Goal: Task Accomplishment & Management: Manage account settings

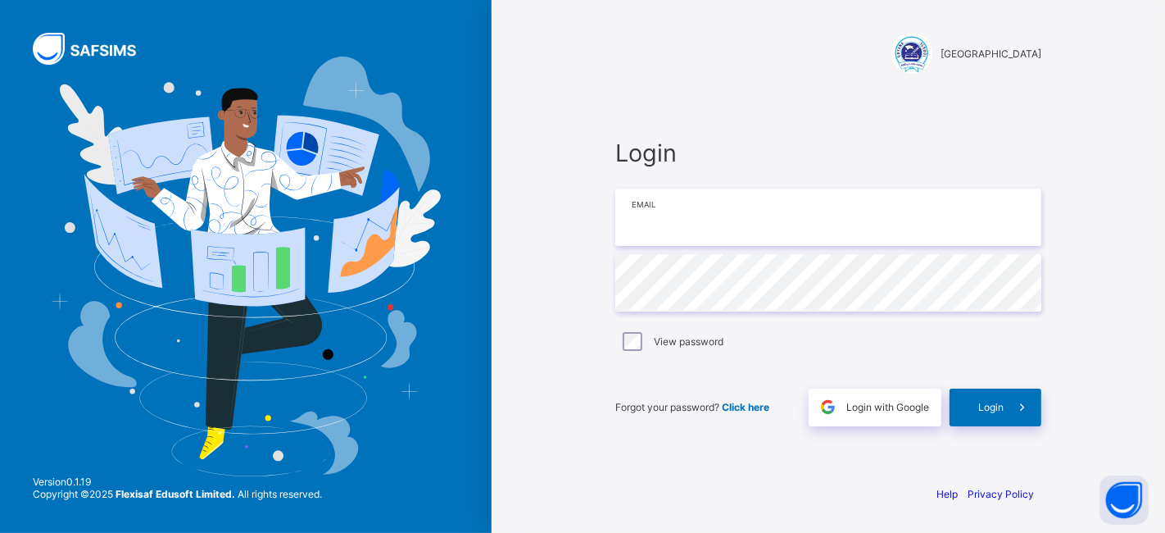
type input "**********"
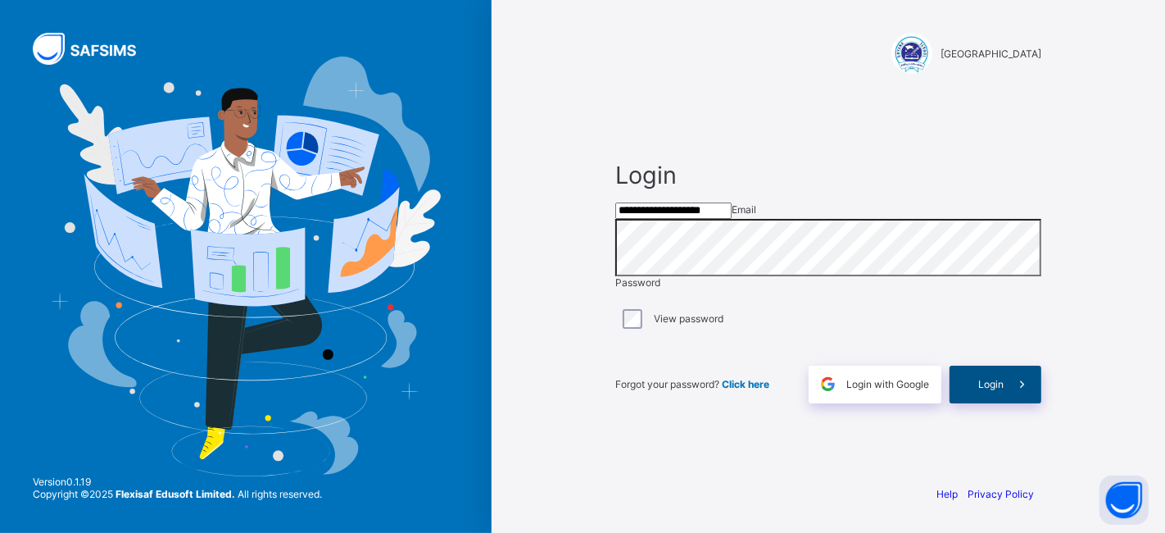
click at [987, 390] on span "Login" at bounding box center [991, 384] width 25 height 12
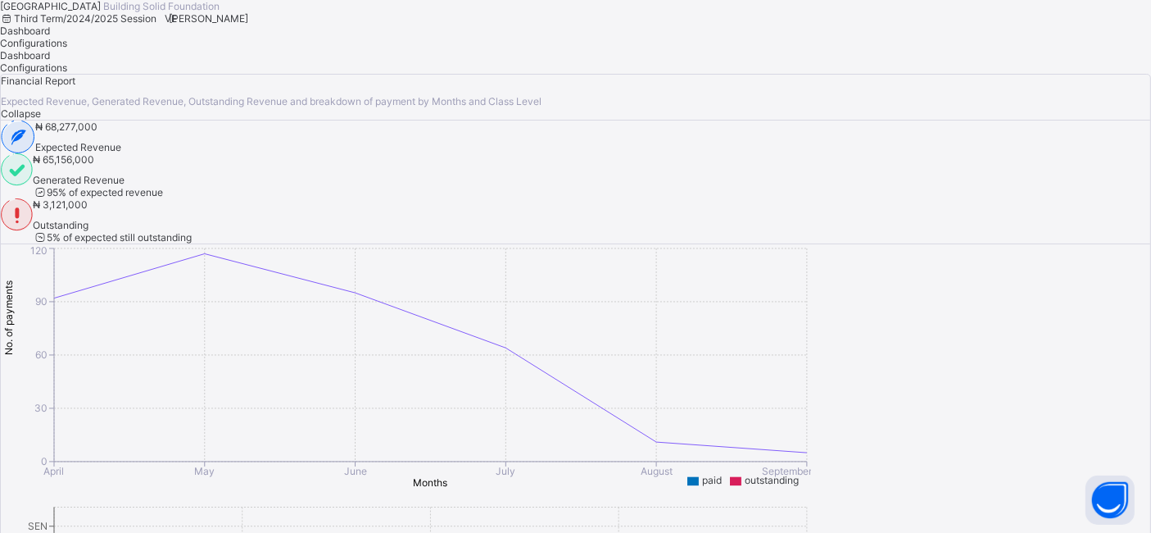
click at [248, 25] on span "Vivian Ekwuno" at bounding box center [208, 18] width 79 height 12
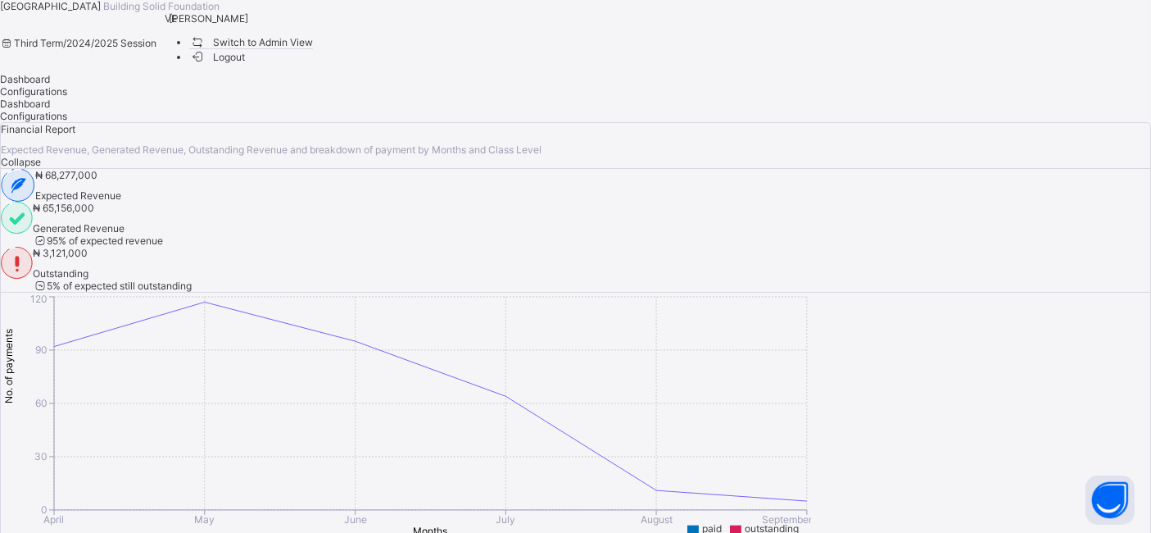
click at [314, 51] on span "Switch to Admin View" at bounding box center [251, 42] width 125 height 17
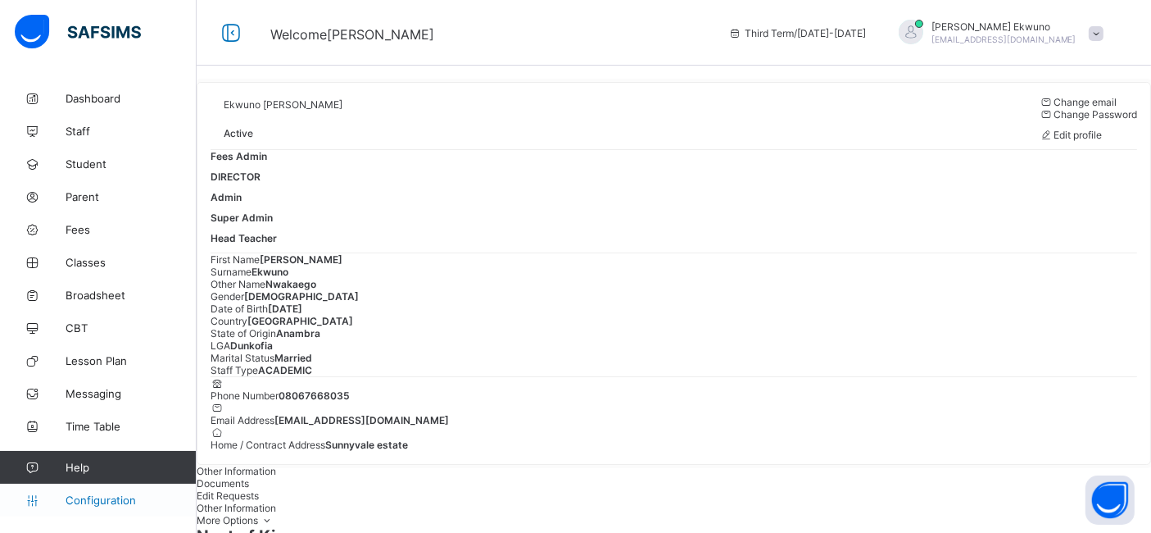
click at [89, 501] on span "Configuration" at bounding box center [131, 499] width 130 height 13
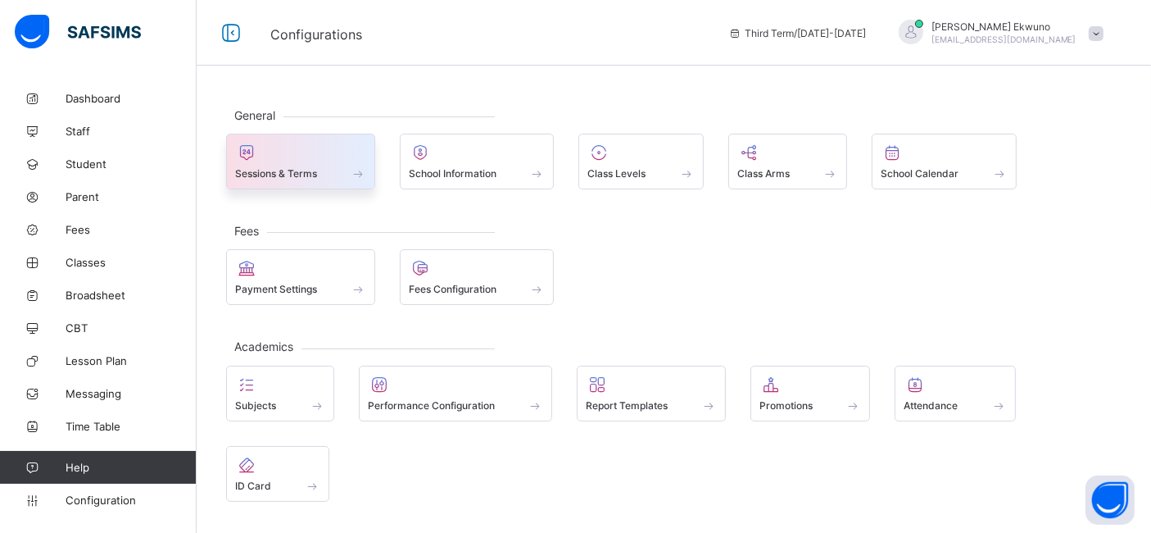
click at [261, 178] on span "Sessions & Terms" at bounding box center [276, 173] width 82 height 12
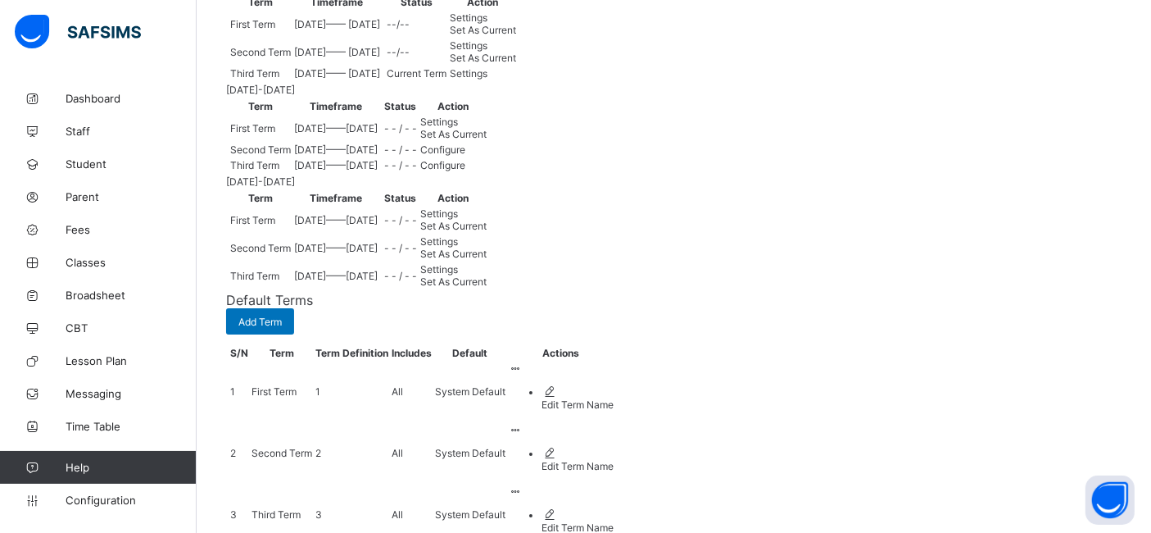
scroll to position [255, 0]
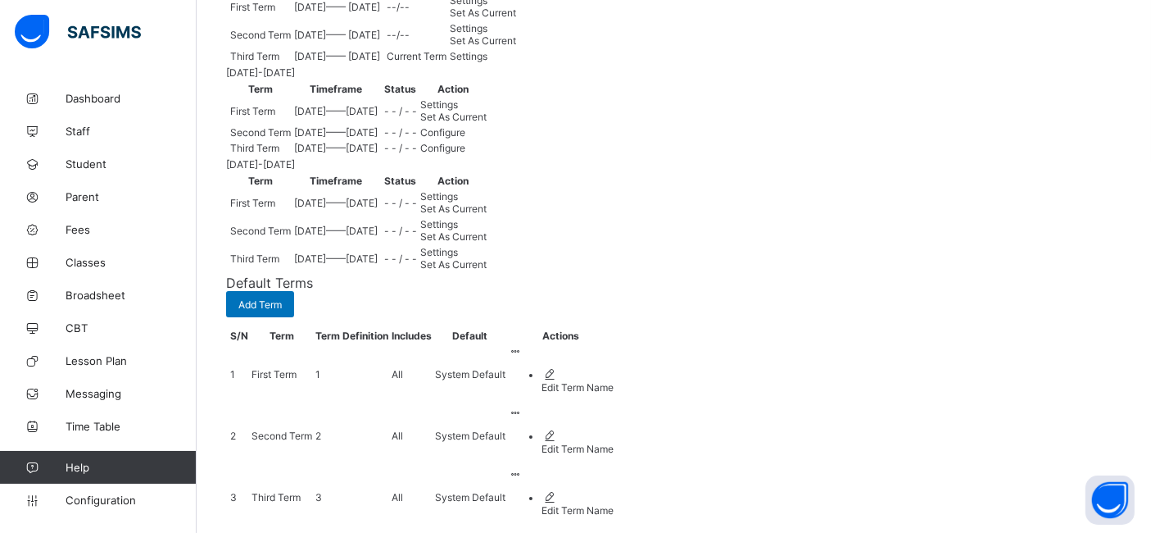
click at [487, 123] on span "Set As Current" at bounding box center [453, 117] width 66 height 12
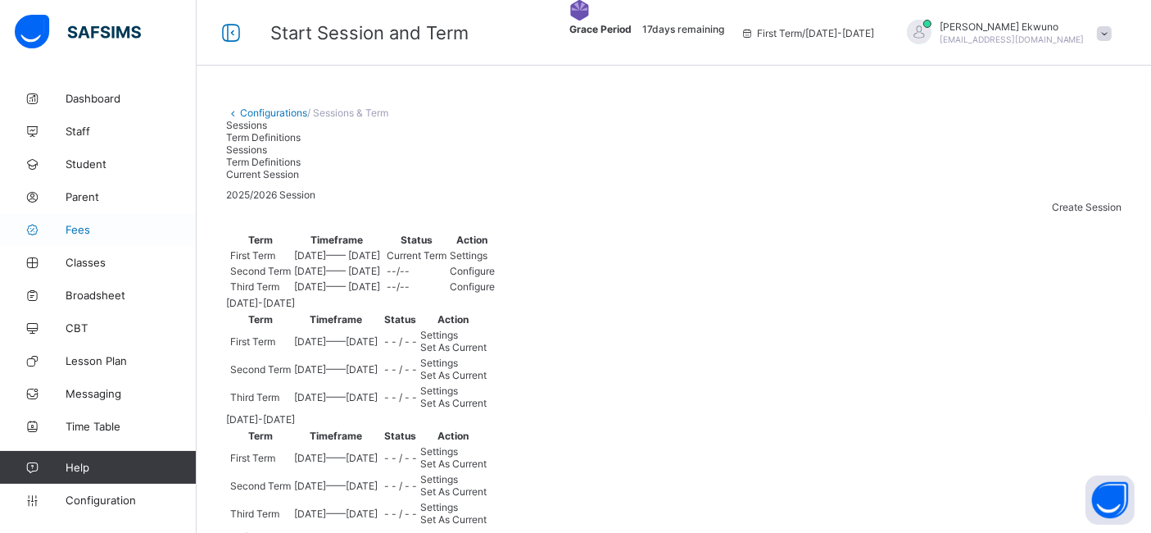
click at [76, 234] on span "Fees" at bounding box center [131, 229] width 131 height 13
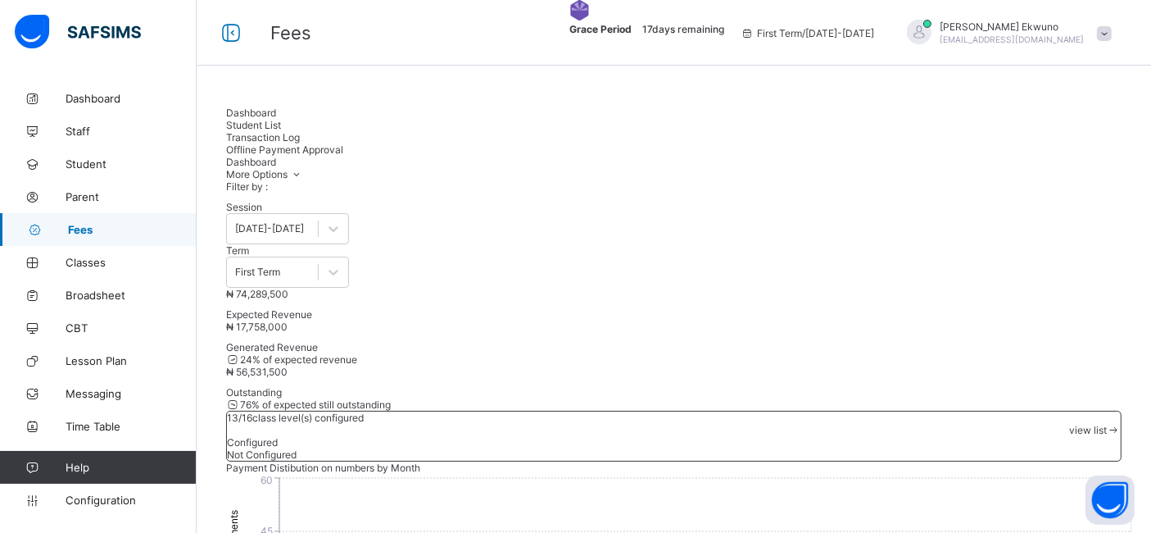
click at [281, 120] on span "Student List" at bounding box center [253, 125] width 55 height 12
type input "*"
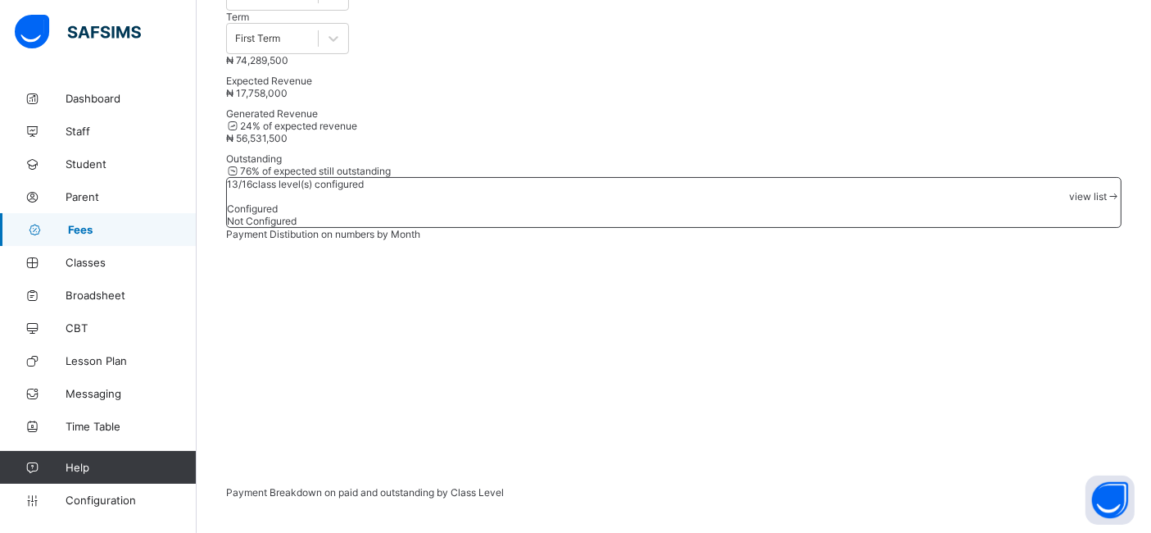
scroll to position [210, 0]
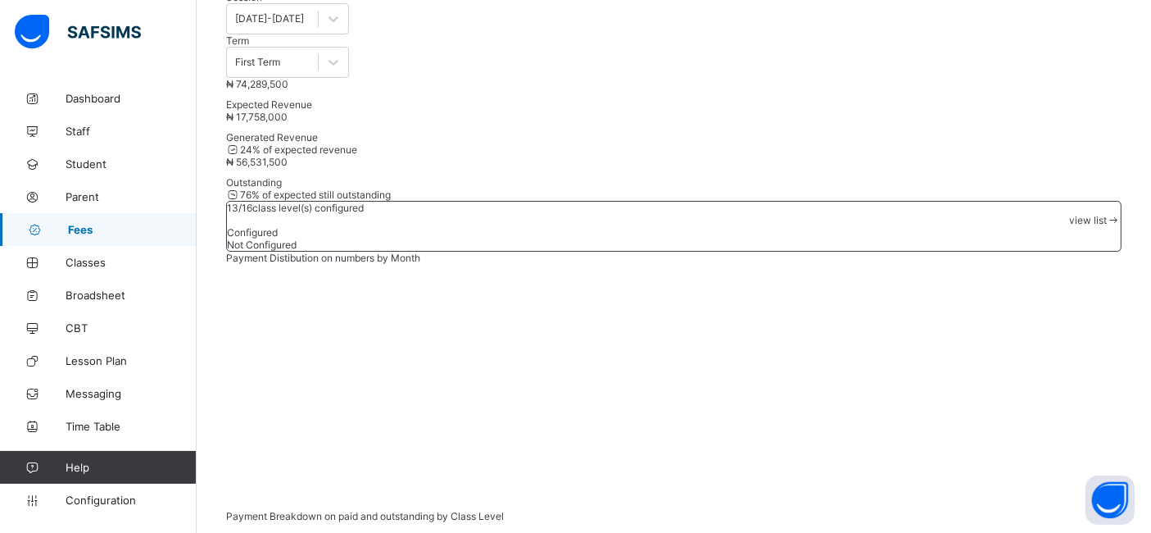
type input "*"
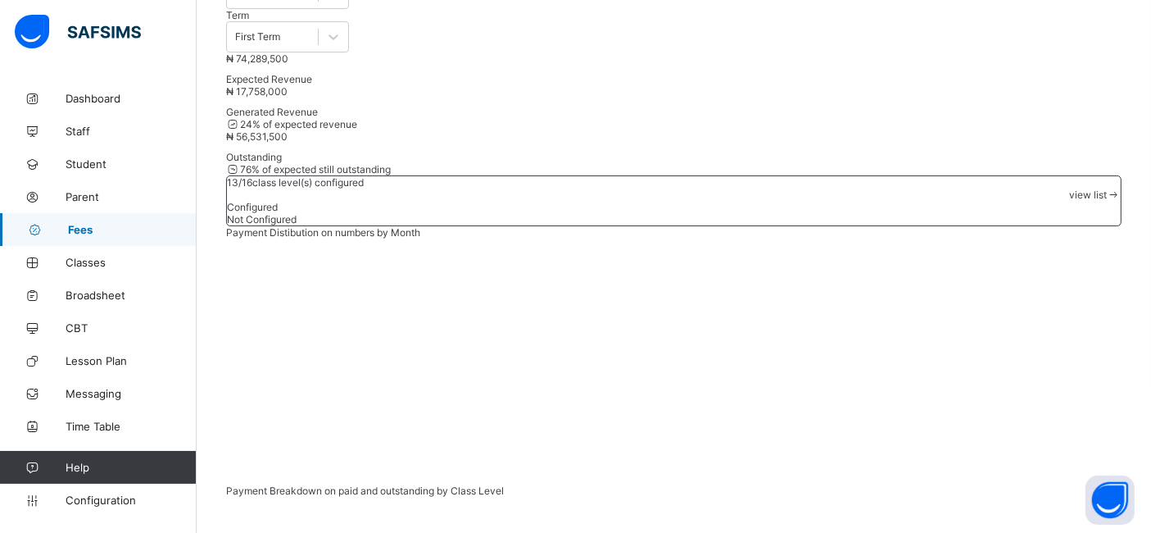
scroll to position [225, 0]
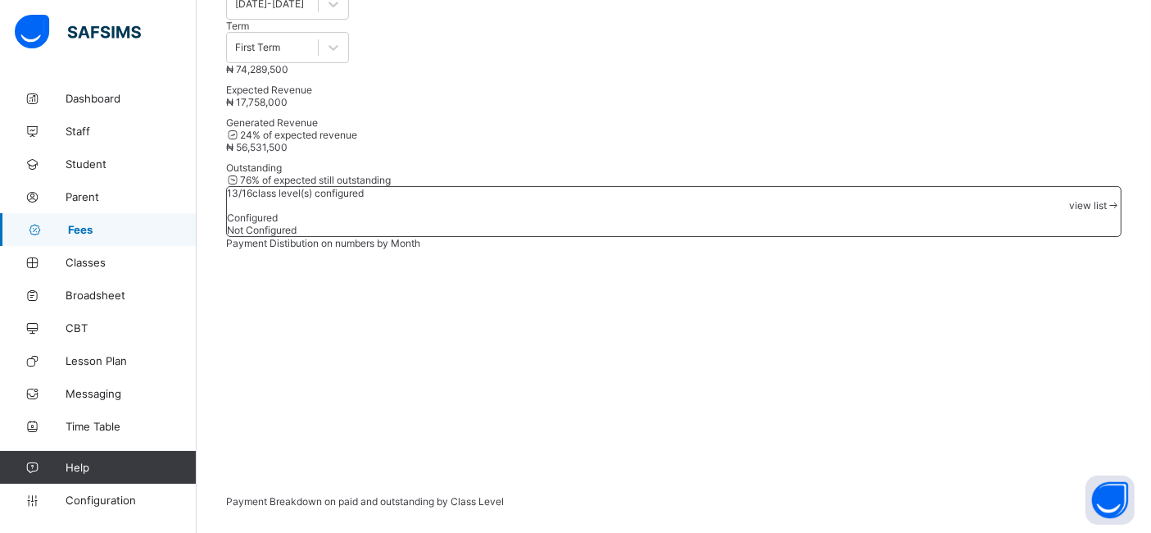
type input "*"
click at [76, 195] on span "Parent" at bounding box center [131, 196] width 131 height 13
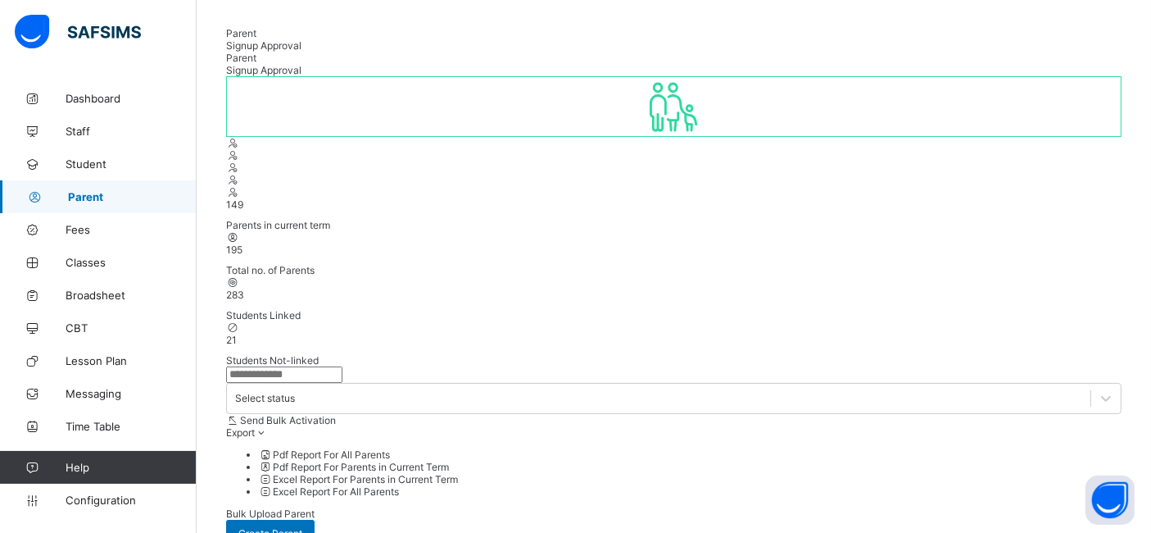
scroll to position [66, 0]
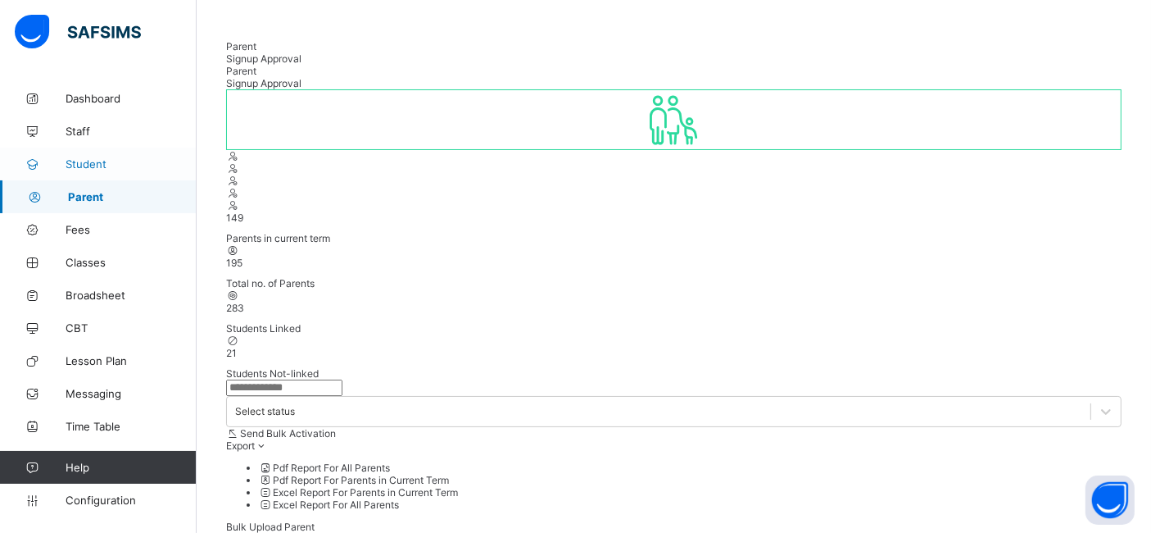
click at [98, 164] on span "Student" at bounding box center [131, 163] width 131 height 13
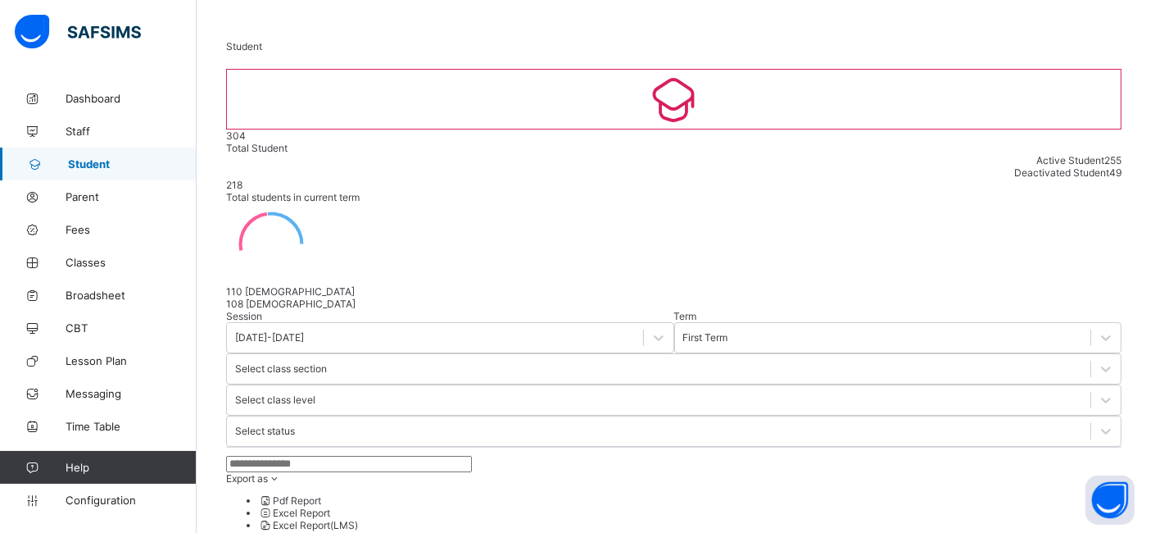
click at [322, 456] on input "text" at bounding box center [349, 464] width 246 height 16
type input "*****"
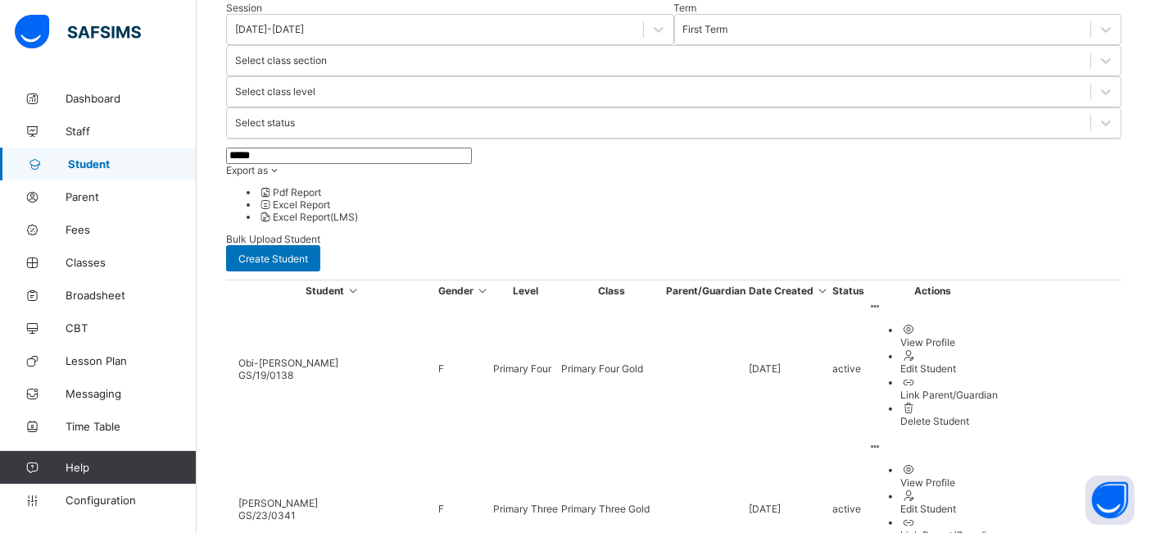
scroll to position [357, 0]
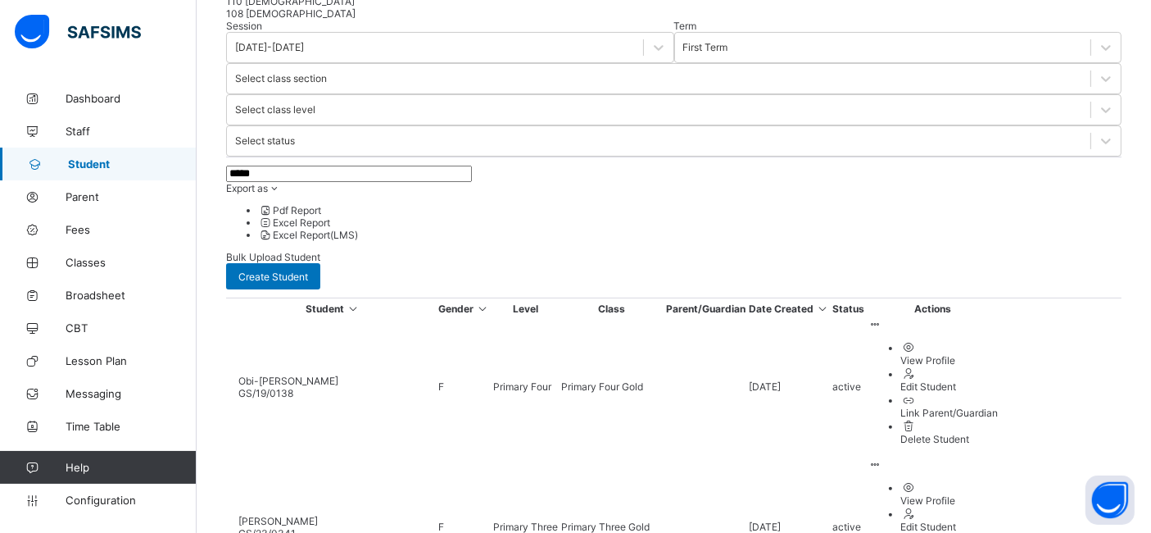
select select "**"
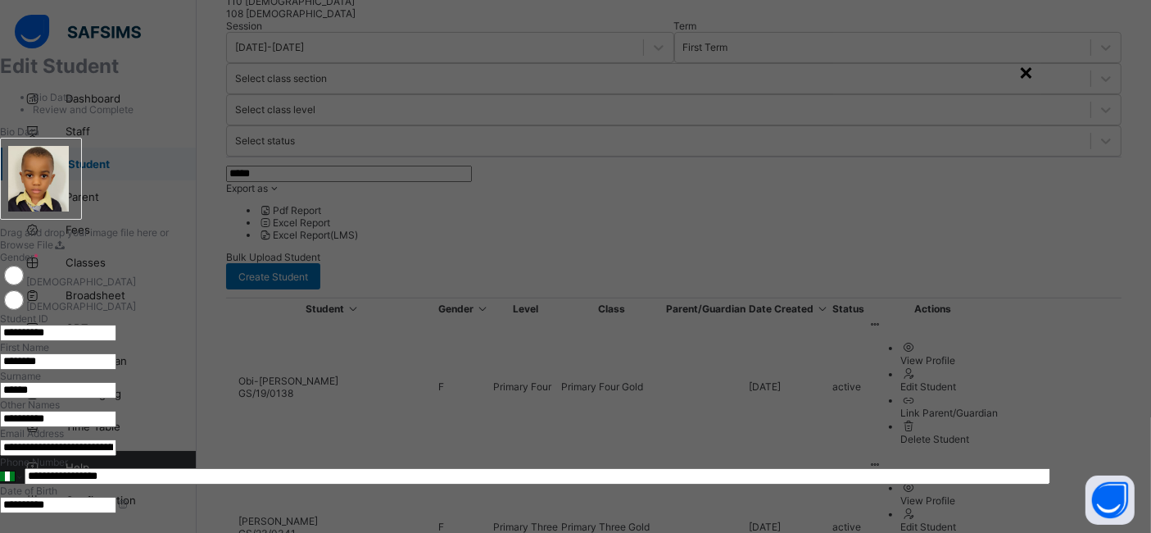
click at [1034, 71] on div "×" at bounding box center [1027, 71] width 16 height 28
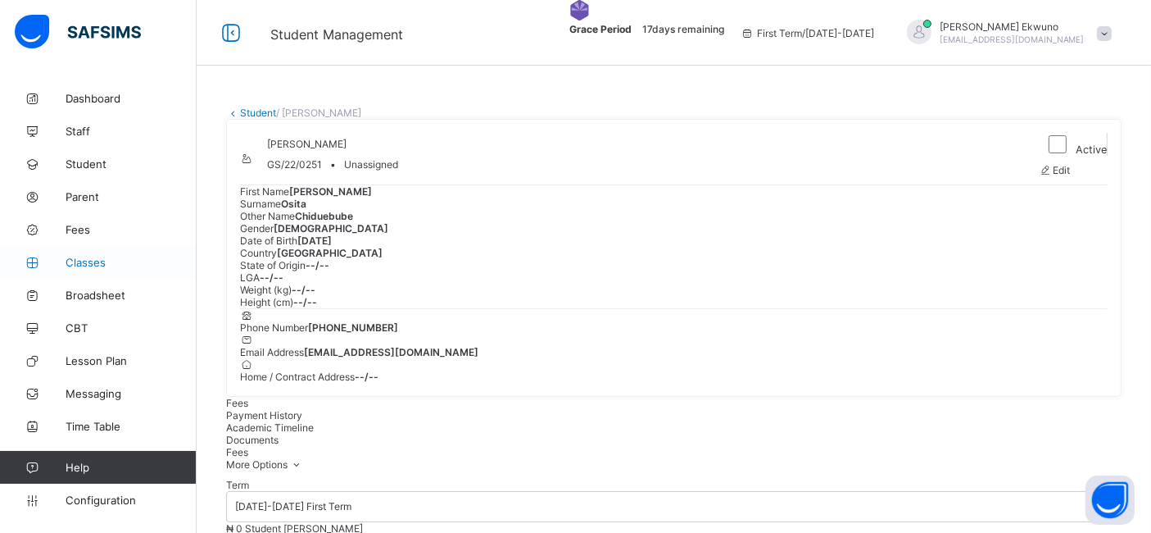
click at [81, 262] on span "Classes" at bounding box center [131, 262] width 131 height 13
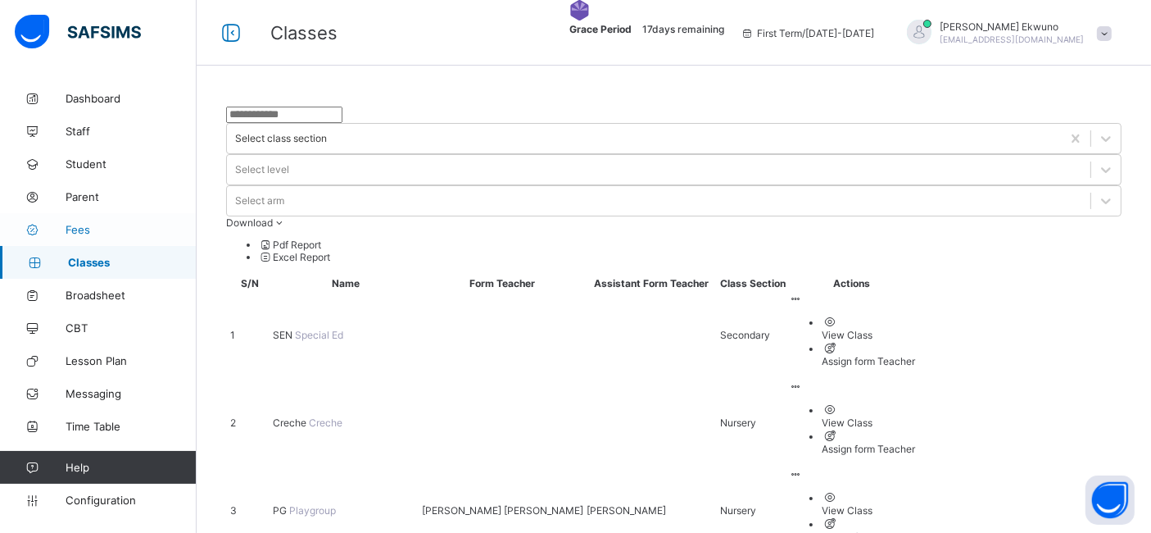
click at [89, 235] on link "Fees" at bounding box center [98, 229] width 197 height 33
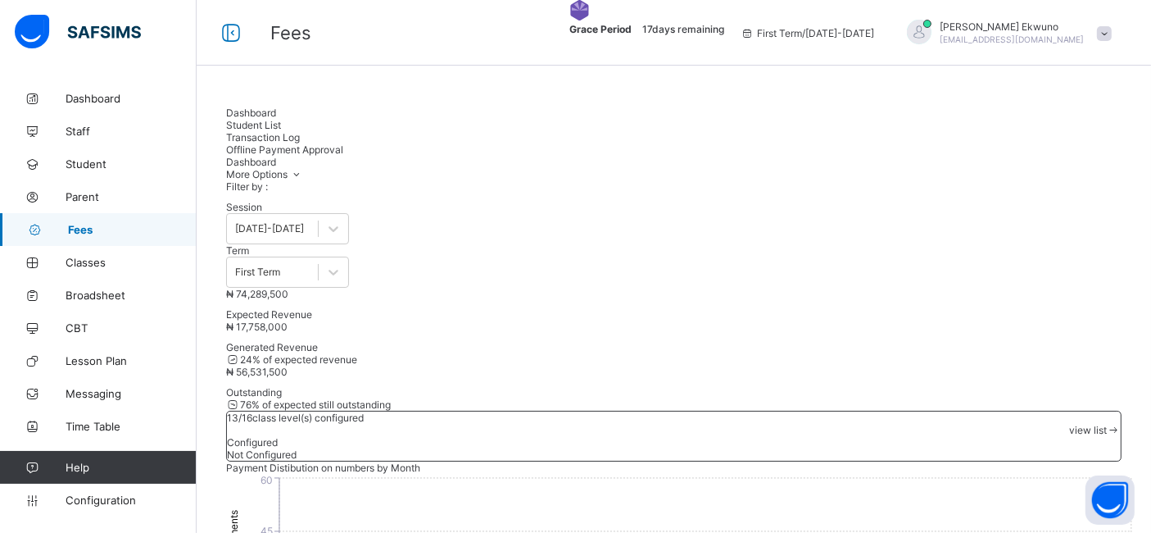
click at [281, 119] on span "Student List" at bounding box center [253, 125] width 55 height 12
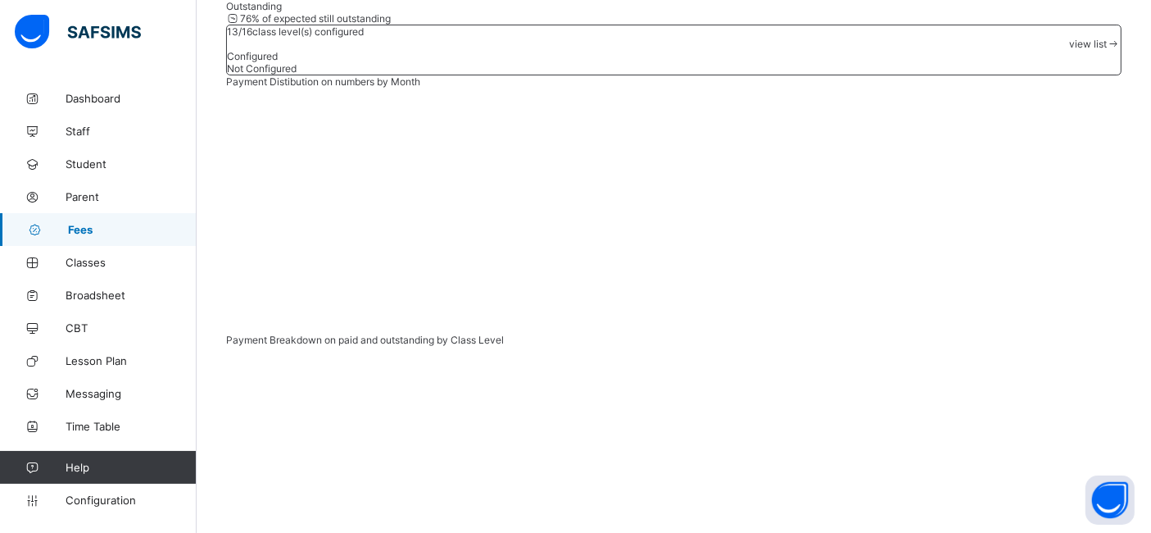
scroll to position [389, 0]
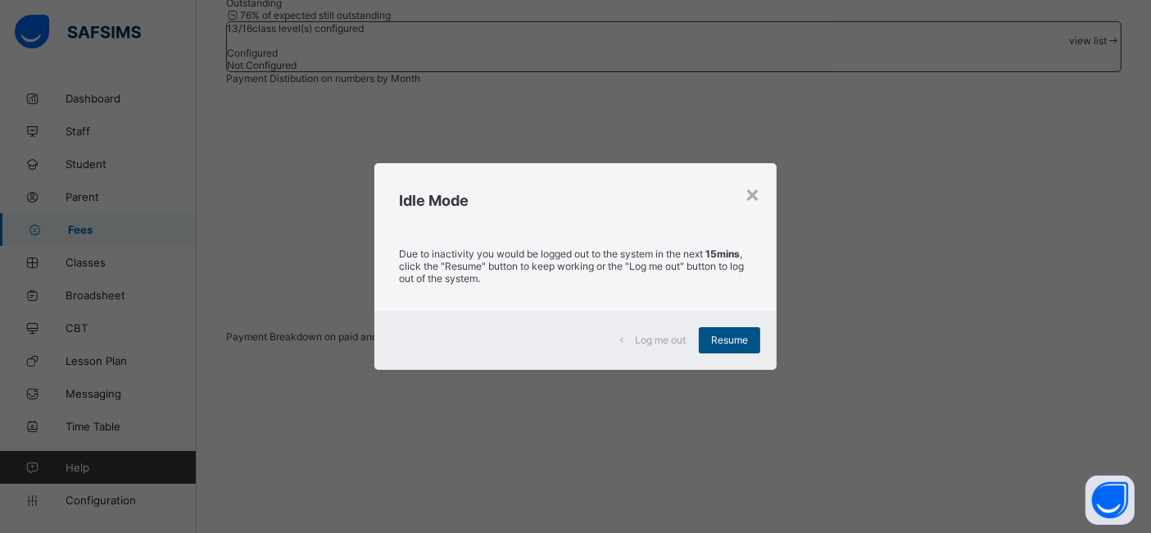
click at [738, 340] on span "Resume" at bounding box center [729, 340] width 37 height 12
click at [723, 336] on span "Resume" at bounding box center [729, 340] width 37 height 12
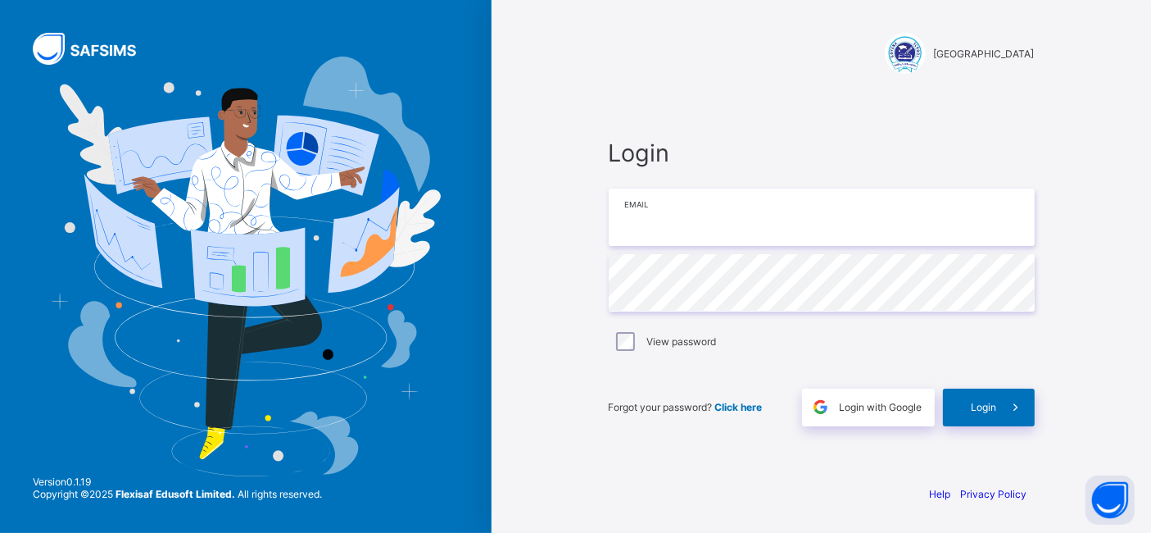
type input "**********"
